Goal: Task Accomplishment & Management: Manage account settings

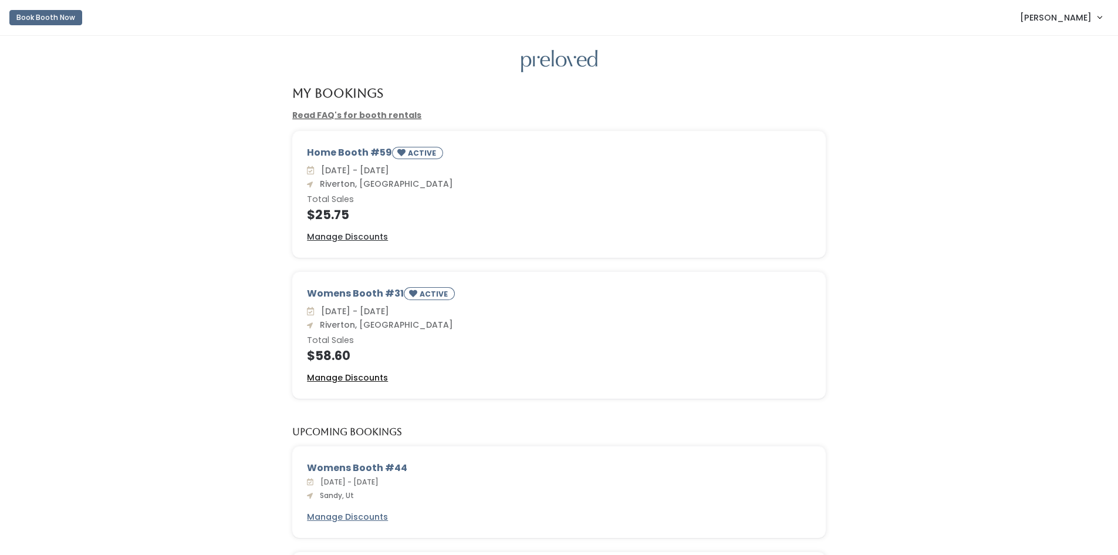
click at [354, 377] on u "Manage Discounts" at bounding box center [347, 377] width 81 height 12
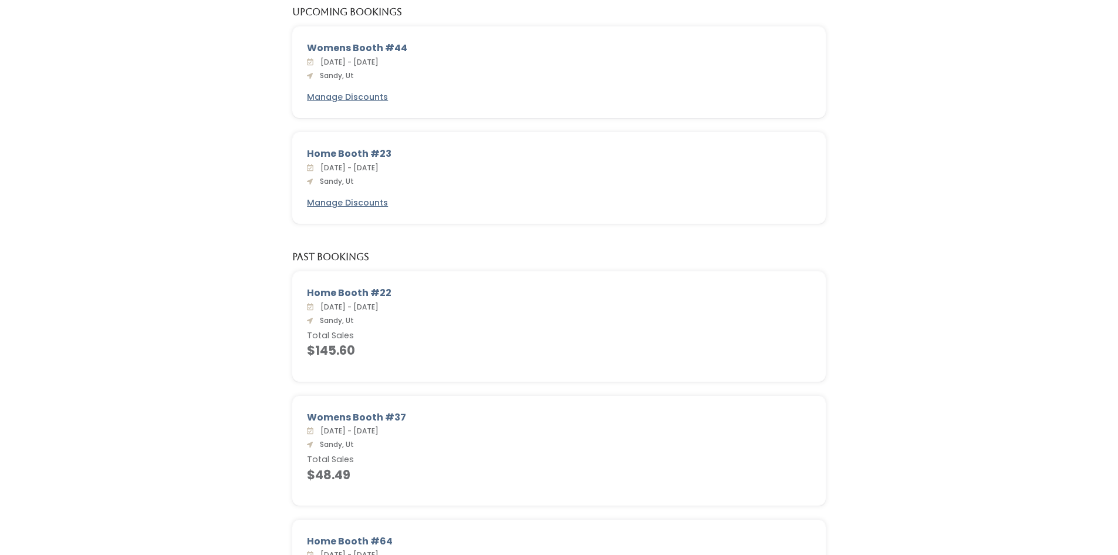
scroll to position [340, 0]
